Goal: Obtain resource: Download file/media

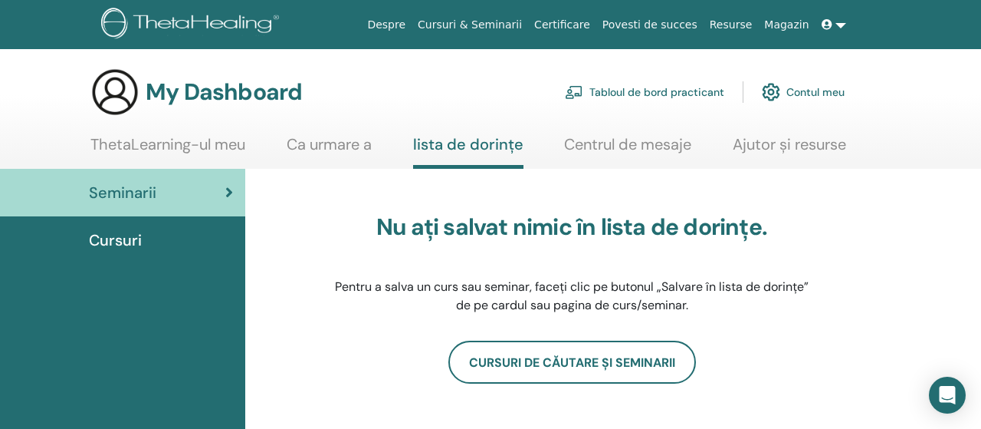
click at [315, 123] on section "My Dashboard Tabloul de bord practicant Contul meu ThetaLearning-ul meu Ca urma…" at bounding box center [490, 117] width 981 height 101
click at [335, 150] on link "Ca urmare a" at bounding box center [329, 150] width 85 height 30
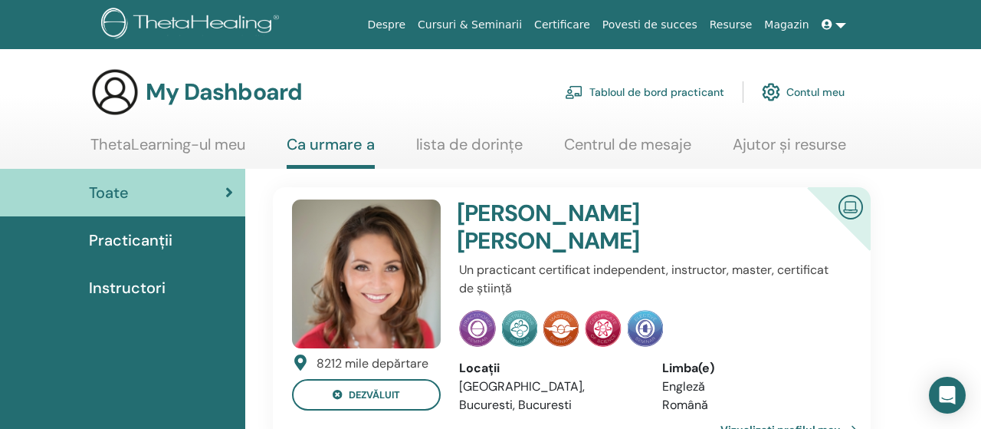
click at [137, 156] on link "ThetaLearning-ul meu" at bounding box center [167, 150] width 155 height 30
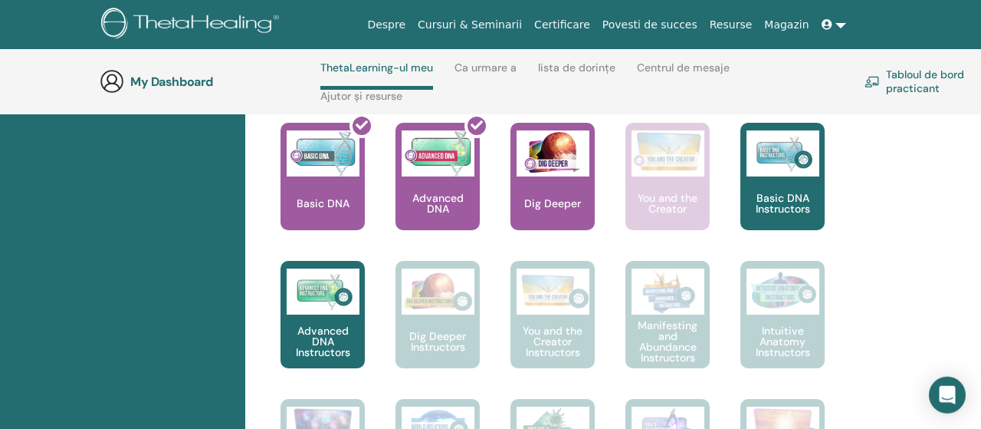
scroll to position [687, 0]
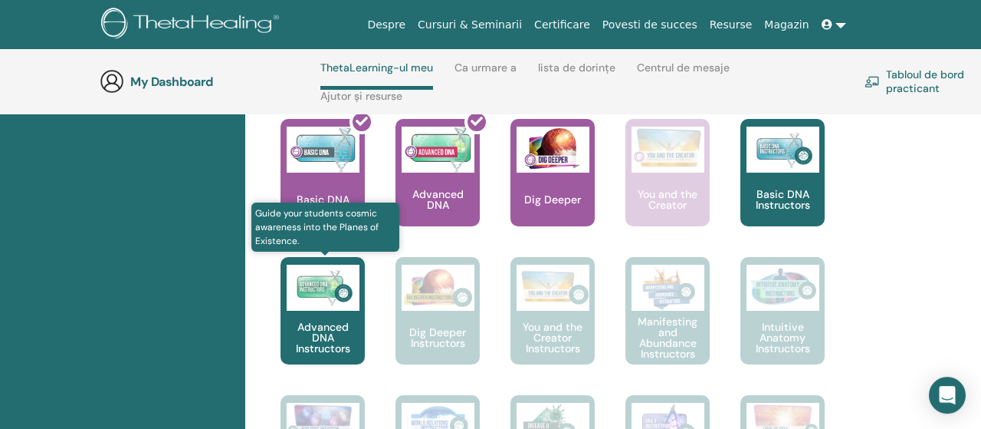
click at [332, 330] on p "Advanced DNA Instructors" at bounding box center [323, 337] width 84 height 32
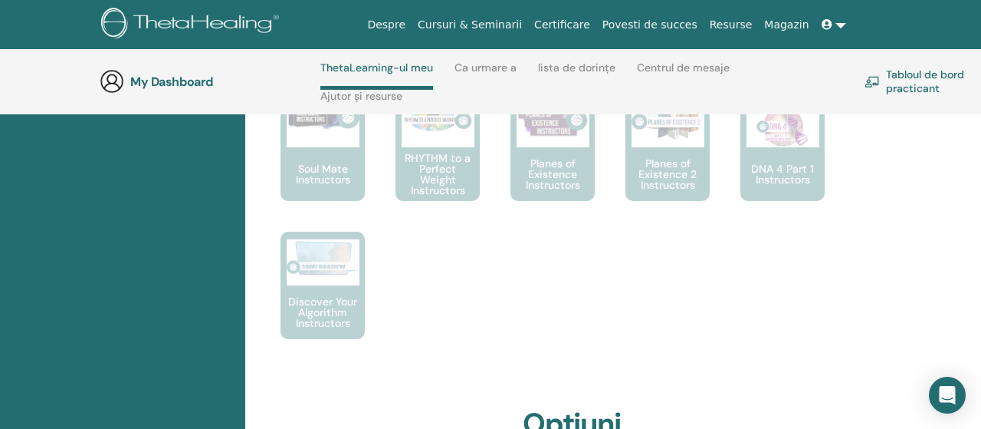
scroll to position [975, 0]
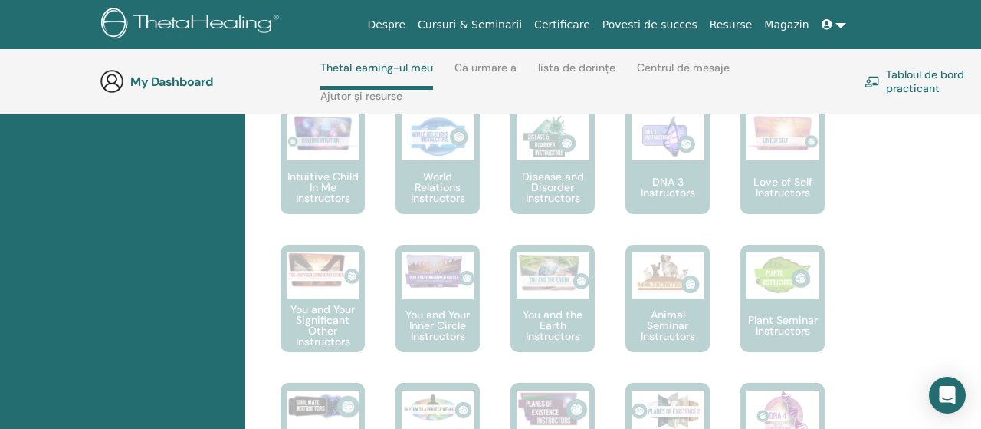
click at [904, 94] on link "Tabloul de bord practicant" at bounding box center [933, 81] width 136 height 34
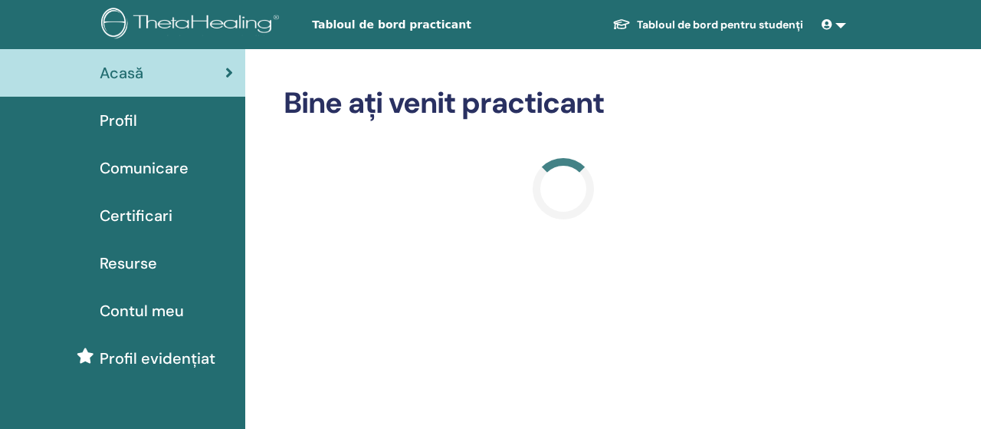
click at [767, 30] on link "Tabloul de bord pentru studenți" at bounding box center [707, 25] width 215 height 28
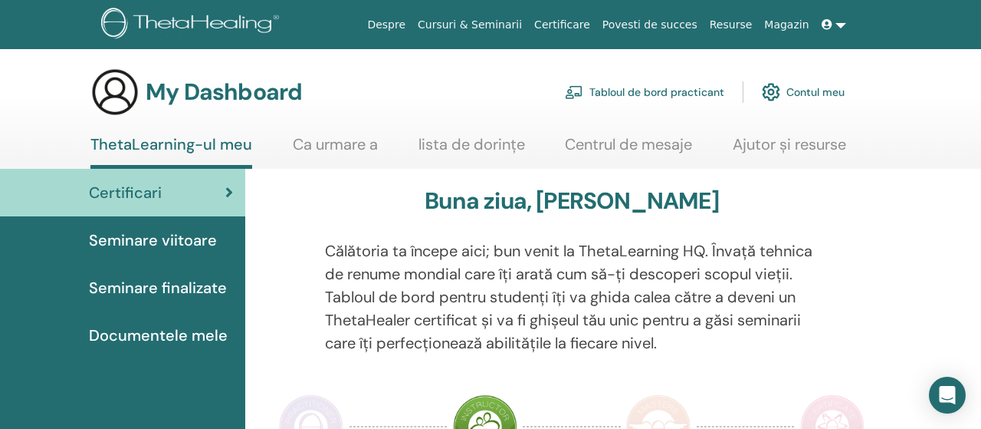
click at [644, 145] on link "Centrul de mesaje" at bounding box center [628, 150] width 127 height 30
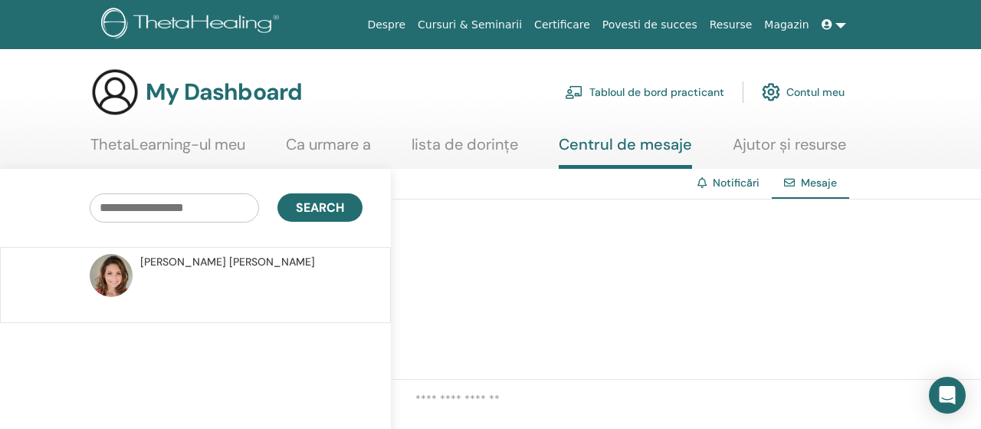
click at [484, 149] on link "lista de dorințe" at bounding box center [465, 150] width 107 height 30
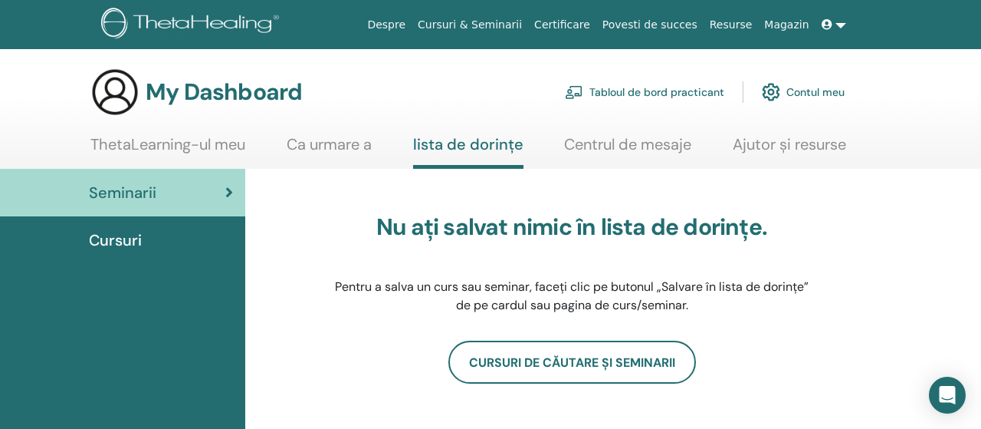
click at [212, 195] on div "Seminarii" at bounding box center [122, 192] width 221 height 23
click at [172, 232] on div "Cursuri" at bounding box center [122, 239] width 221 height 23
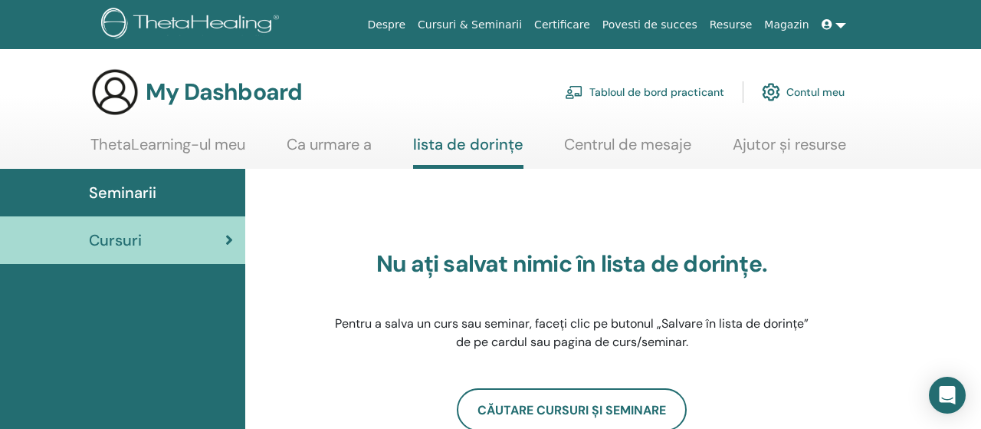
click at [777, 24] on link "Magazin" at bounding box center [786, 25] width 57 height 28
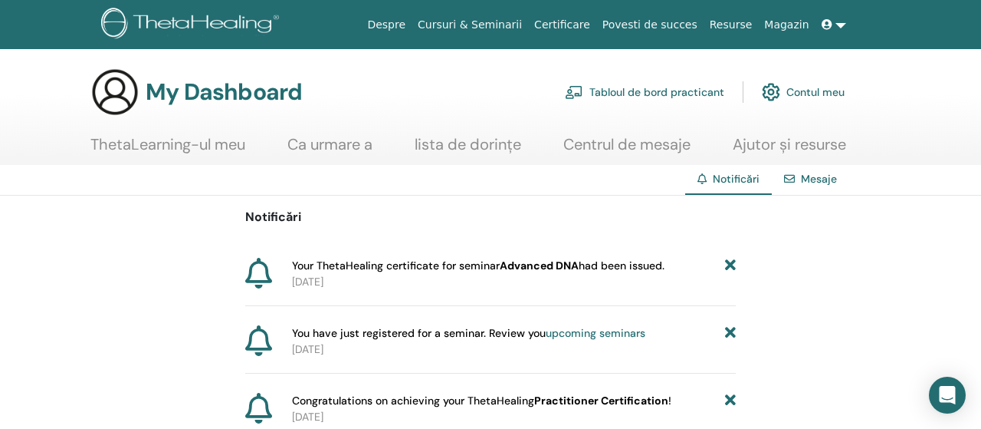
click at [632, 269] on span "Your ThetaHealing certificate for seminar Advanced DNA had been issued." at bounding box center [478, 266] width 373 height 16
drag, startPoint x: 677, startPoint y: 264, endPoint x: 258, endPoint y: 268, distance: 418.6
click at [258, 268] on div "Your ThetaHealing certificate for seminar Advanced DNA had been issued. [DATE]" at bounding box center [490, 274] width 491 height 32
copy div "Your ThetaHealing certificate for seminar Advanced DNA had been issued."
click at [628, 261] on span "Your ThetaHealing certificate for seminar Advanced DNA had been issued." at bounding box center [478, 266] width 373 height 16
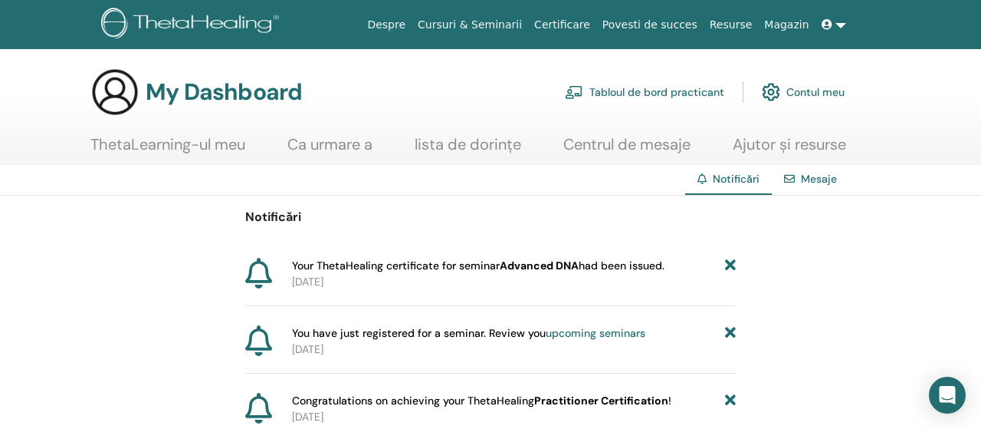
click at [317, 274] on p "2025-09-28" at bounding box center [514, 282] width 444 height 16
click at [603, 326] on link "upcoming seminars" at bounding box center [596, 333] width 100 height 14
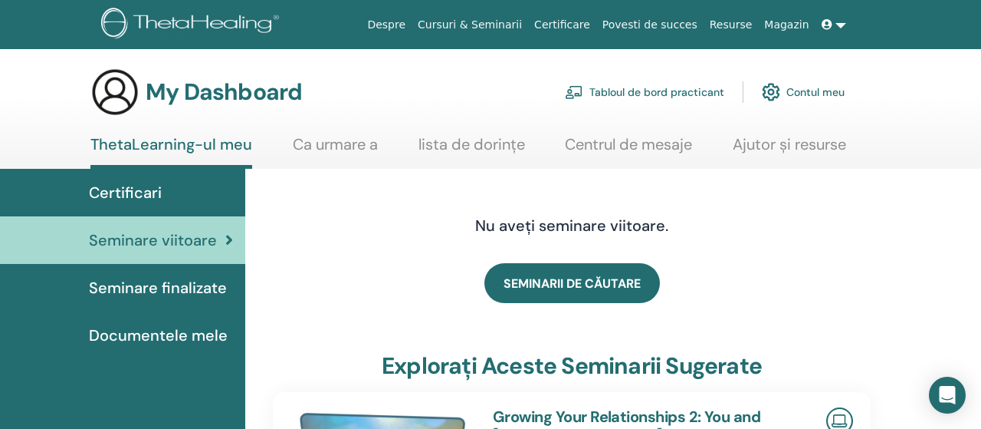
click at [199, 320] on link "Documentele mele" at bounding box center [122, 335] width 245 height 48
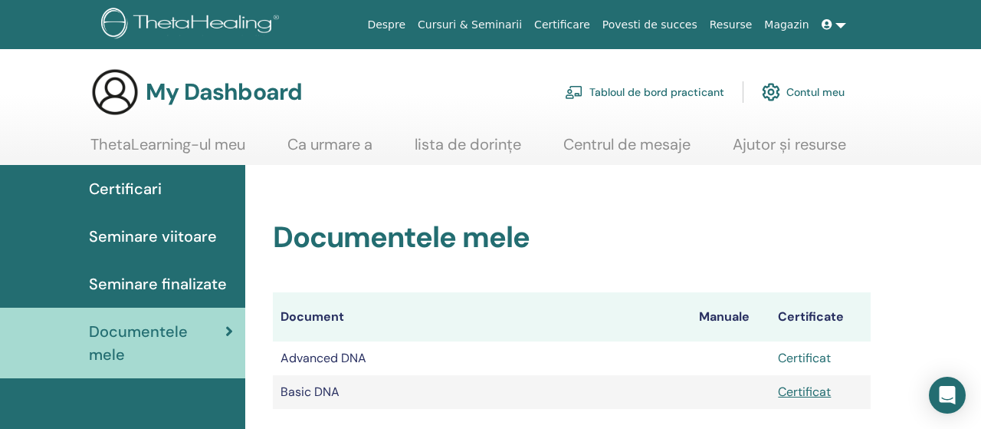
click at [806, 353] on link "Certificat" at bounding box center [804, 358] width 53 height 16
click at [829, 392] on link "Certificat" at bounding box center [804, 391] width 53 height 16
click at [823, 365] on link "Certificat" at bounding box center [804, 358] width 53 height 16
